Goal: Check status

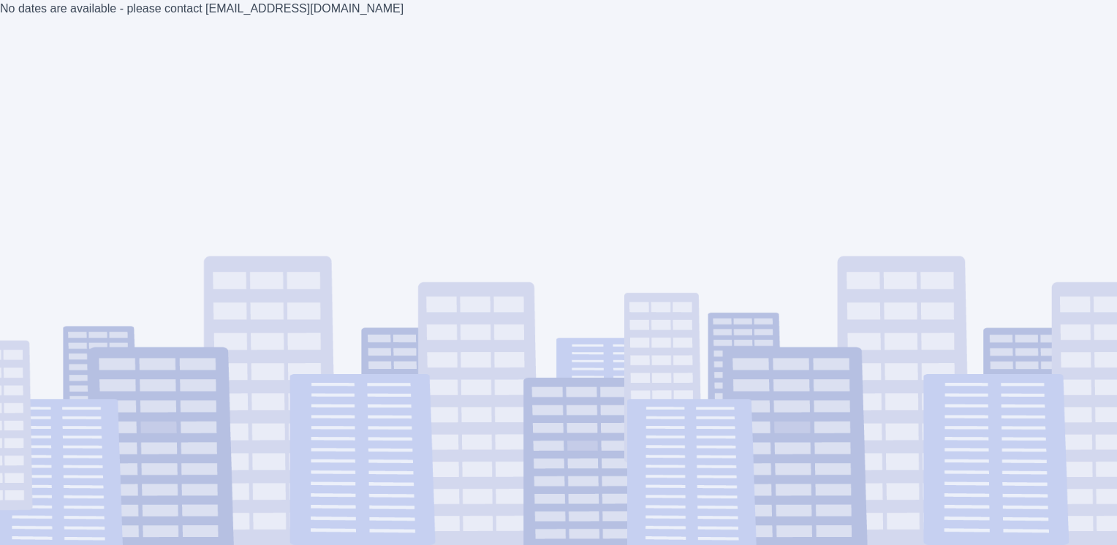
click at [537, 110] on div "No dates are available - please contact [EMAIL_ADDRESS][DOMAIN_NAME]" at bounding box center [558, 272] width 1117 height 545
click at [638, 142] on div "No dates are available - please contact [EMAIL_ADDRESS][DOMAIN_NAME]" at bounding box center [558, 272] width 1117 height 545
